Goal: Navigation & Orientation: Find specific page/section

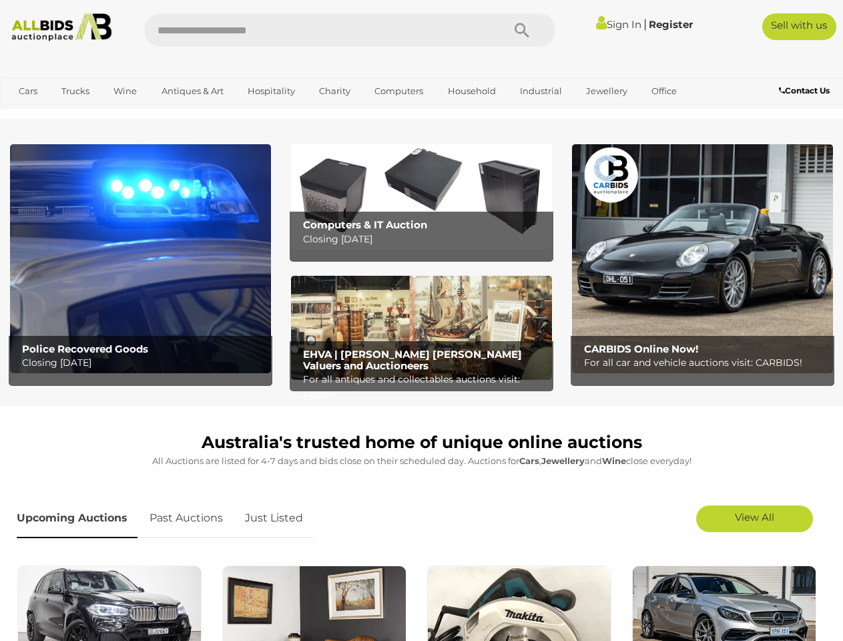
click at [522, 30] on icon "Search" at bounding box center [521, 31] width 15 height 20
click at [28, 91] on link "Cars" at bounding box center [28, 91] width 36 height 22
click at [75, 91] on link "Trucks" at bounding box center [75, 91] width 45 height 22
click at [125, 91] on link "Wine" at bounding box center [125, 91] width 41 height 22
click at [192, 91] on link "Antiques & Art" at bounding box center [192, 91] width 79 height 22
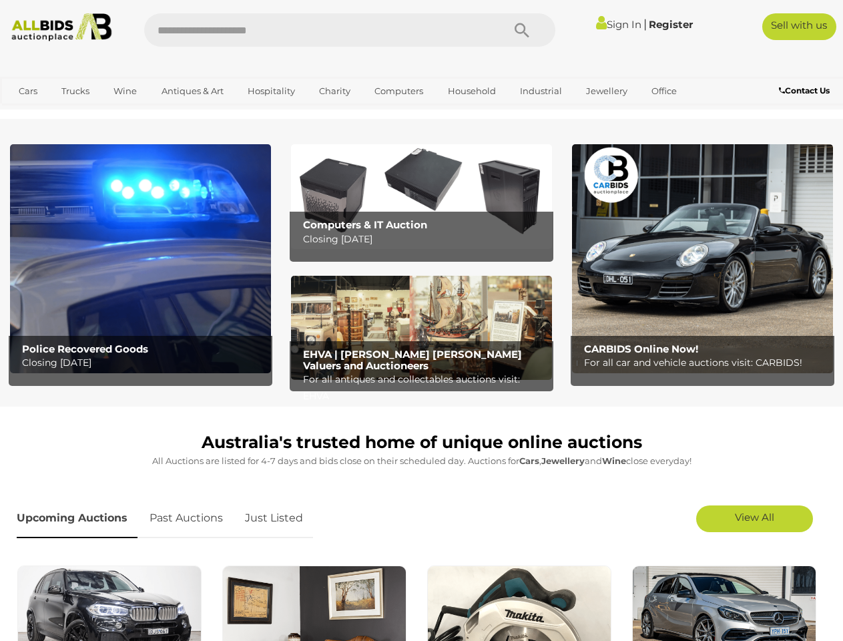
click at [270, 91] on link "Hospitality" at bounding box center [271, 91] width 65 height 22
click at [334, 91] on link "Charity" at bounding box center [334, 91] width 49 height 22
click at [397, 91] on link "Computers" at bounding box center [399, 91] width 66 height 22
click at [470, 91] on link "Household" at bounding box center [471, 91] width 65 height 22
click at [538, 91] on link "Industrial" at bounding box center [540, 91] width 59 height 22
